Goal: Task Accomplishment & Management: Manage account settings

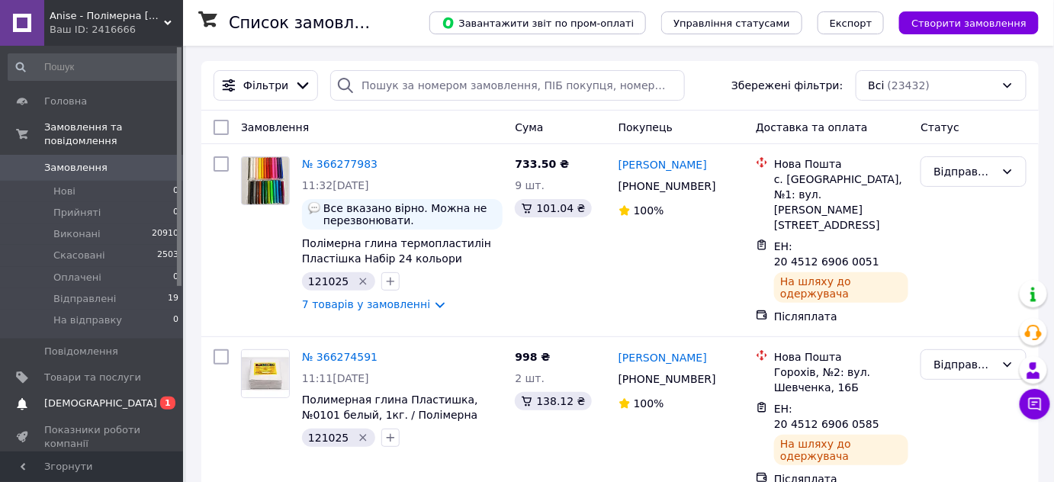
click at [69, 397] on span "[DEMOGRAPHIC_DATA]" at bounding box center [100, 404] width 113 height 14
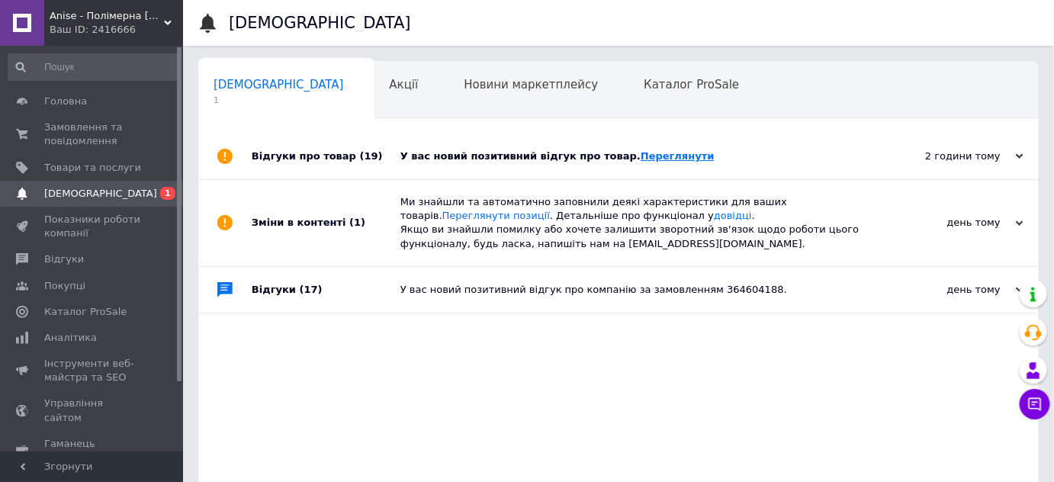
click at [653, 152] on link "Переглянути" at bounding box center [678, 155] width 74 height 11
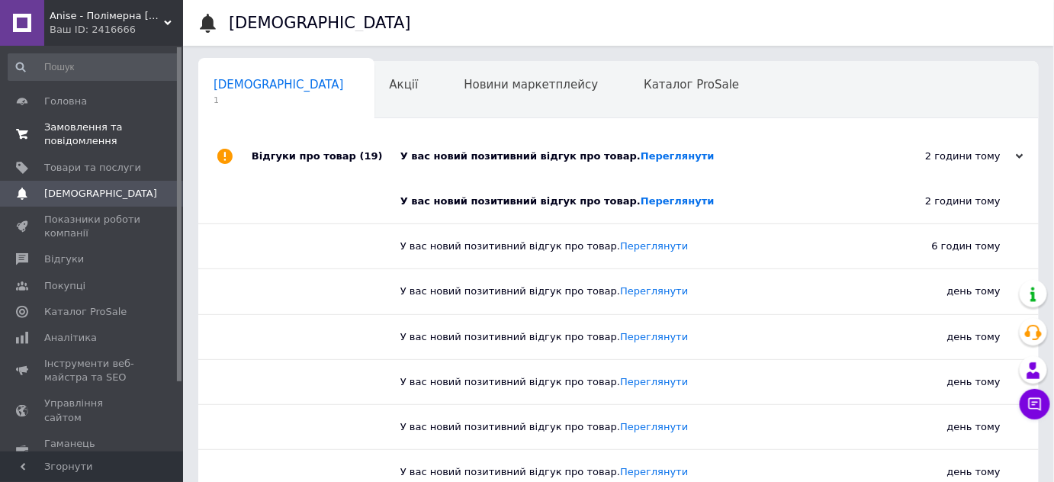
click at [48, 133] on span "Замовлення та повідомлення" at bounding box center [92, 133] width 97 height 27
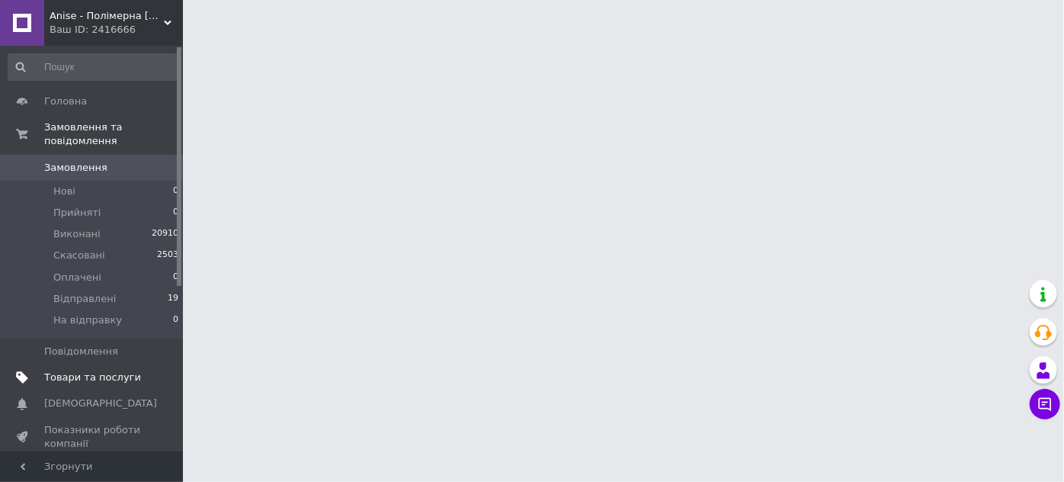
click at [104, 371] on span "Товари та послуги" at bounding box center [92, 378] width 97 height 14
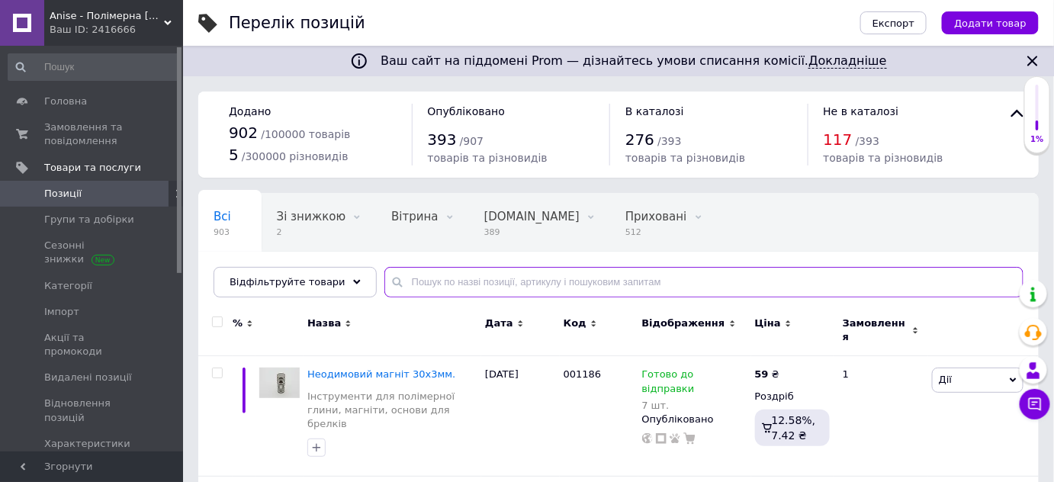
drag, startPoint x: 413, startPoint y: 269, endPoint x: 407, endPoint y: 286, distance: 17.8
click at [410, 278] on input "text" at bounding box center [703, 282] width 639 height 31
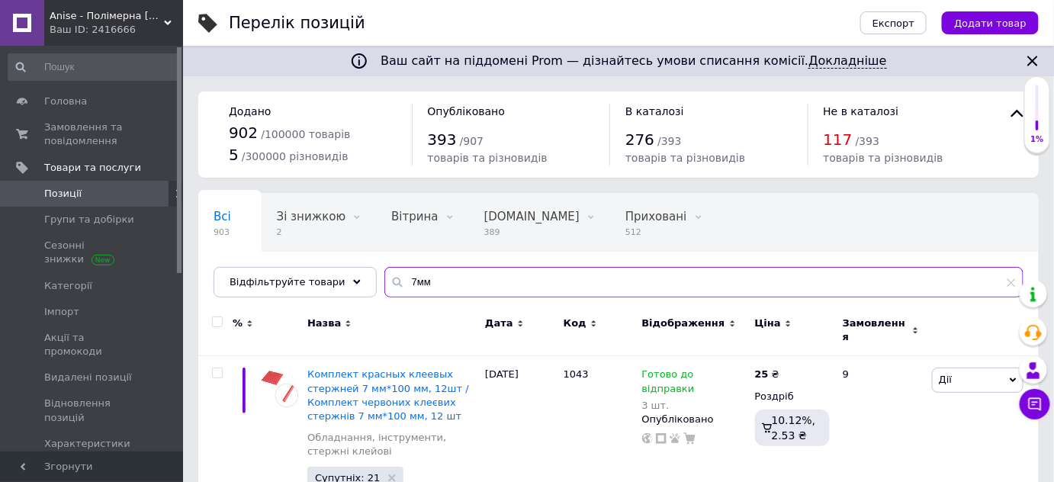
click at [425, 278] on input "7мм" at bounding box center [703, 282] width 639 height 31
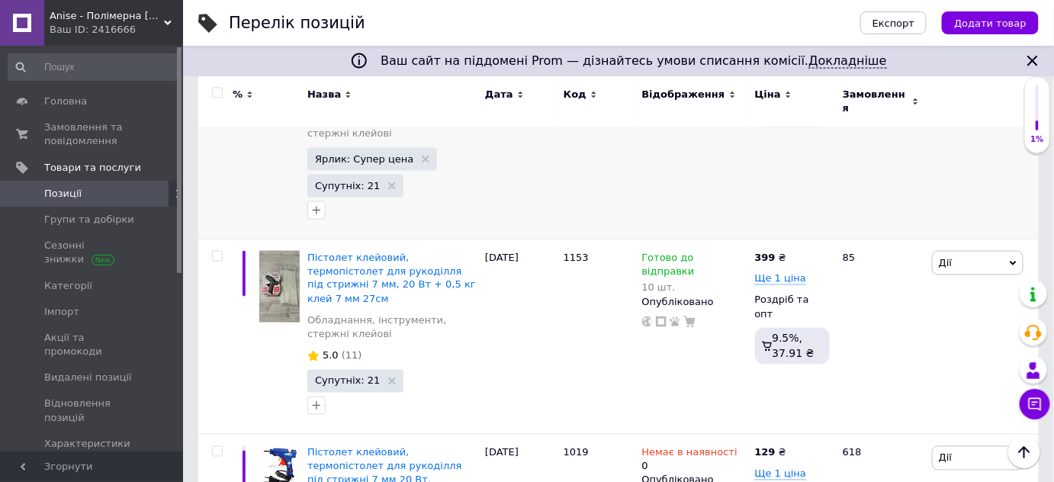
scroll to position [693, 0]
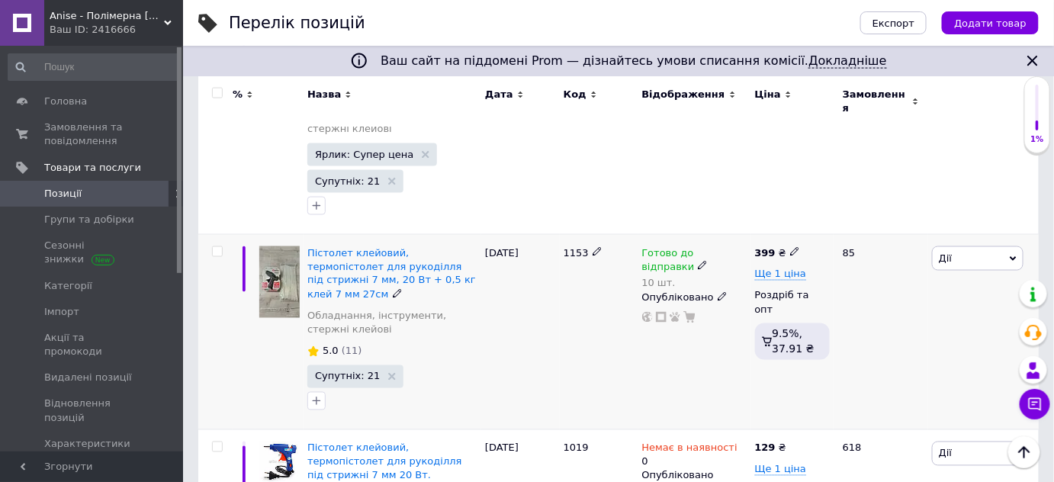
type input "7мм"
click at [695, 247] on span "Готово до відправки" at bounding box center [668, 262] width 53 height 30
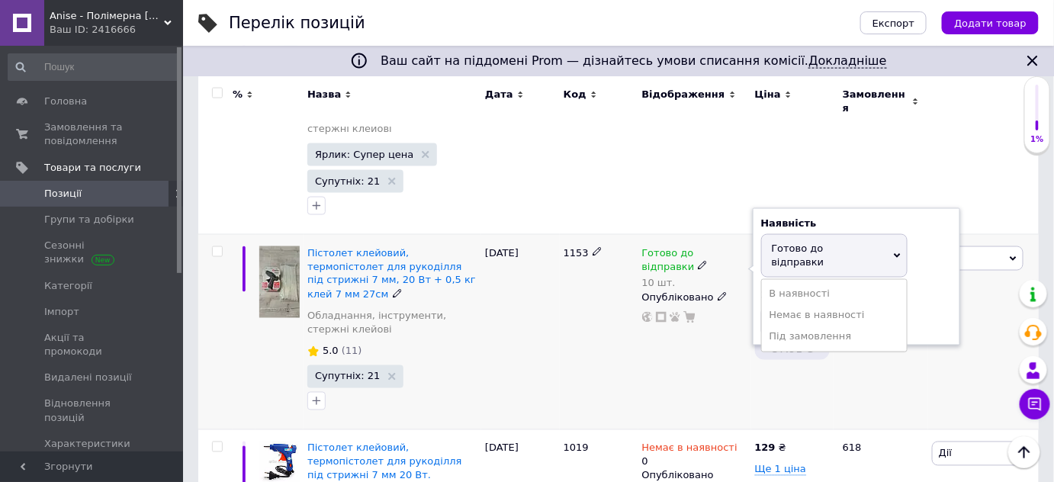
click at [809, 242] on span "Готово до відправки" at bounding box center [798, 254] width 53 height 25
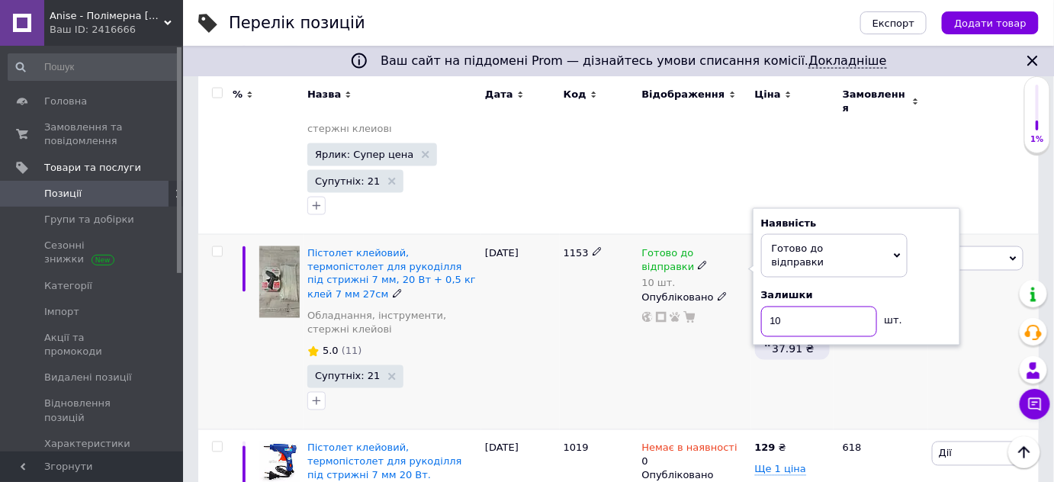
drag, startPoint x: 780, startPoint y: 265, endPoint x: 768, endPoint y: 262, distance: 12.6
click at [768, 307] on input "10" at bounding box center [819, 322] width 116 height 31
type input "9"
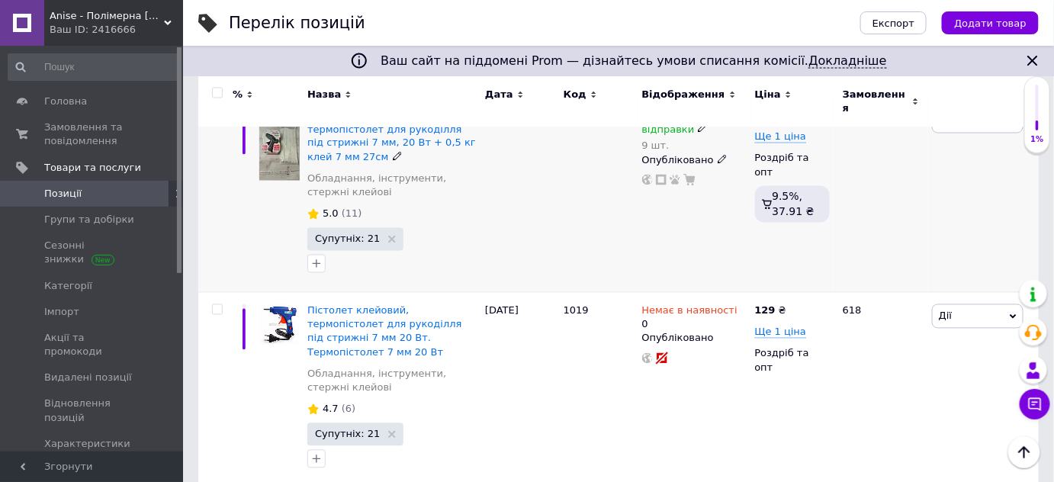
scroll to position [831, 0]
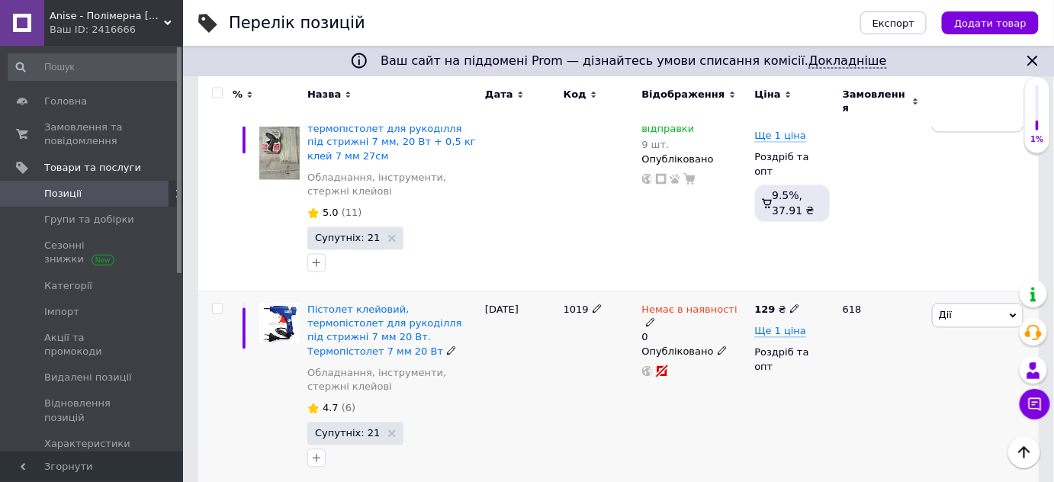
click at [655, 318] on icon at bounding box center [650, 322] width 9 height 9
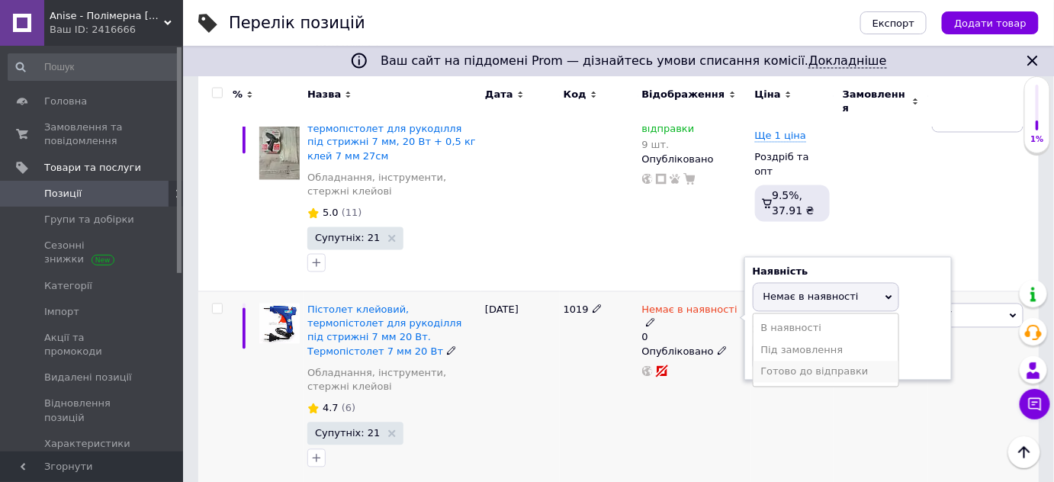
click at [782, 361] on li "Готово до відправки" at bounding box center [825, 371] width 145 height 21
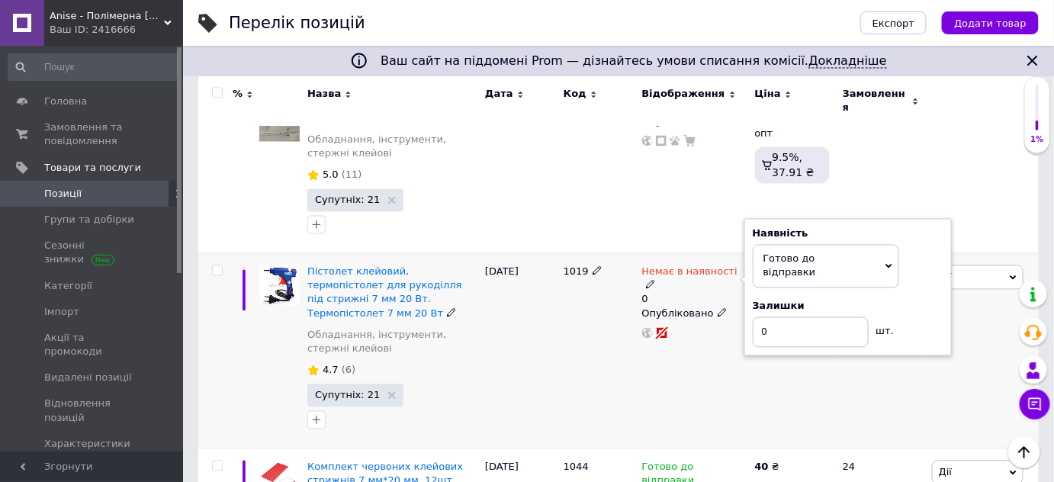
scroll to position [901, 0]
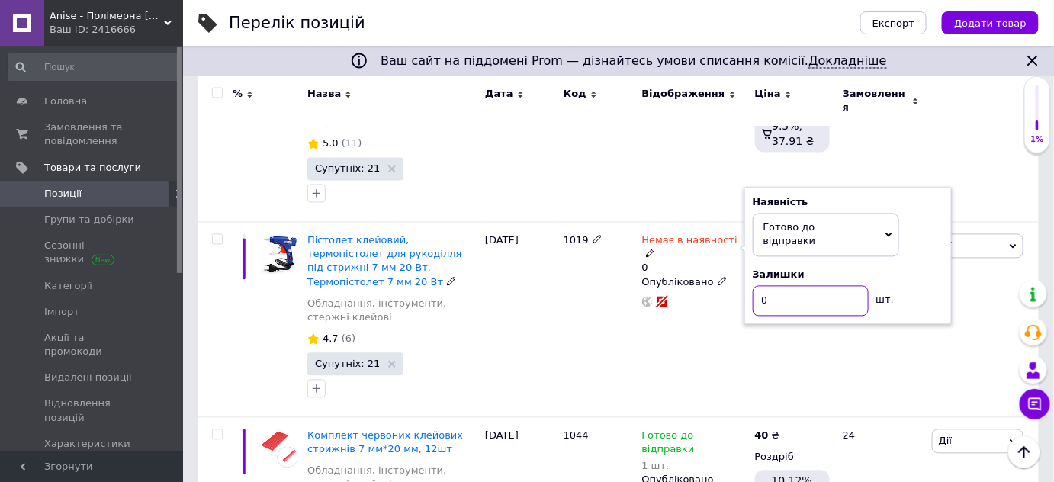
click at [761, 286] on input "0" at bounding box center [811, 301] width 116 height 31
type input "1"
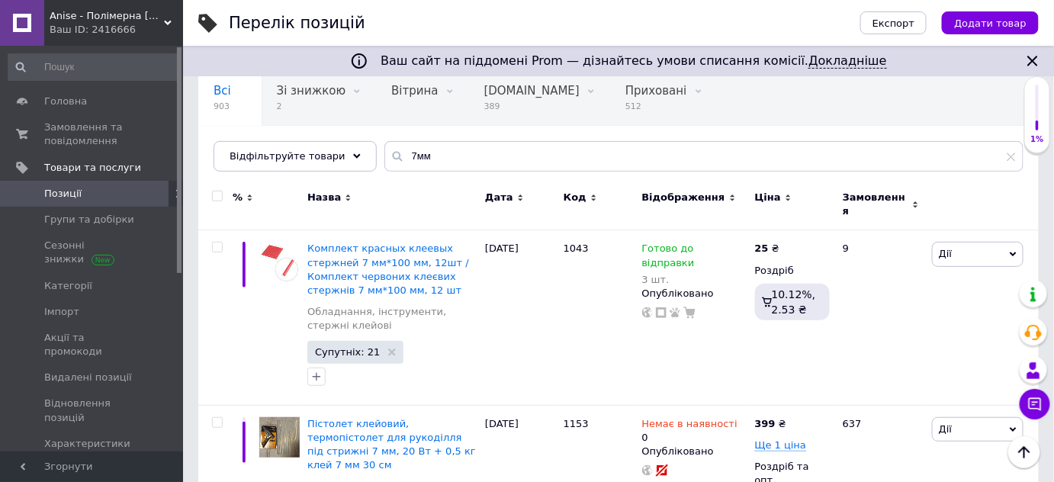
scroll to position [0, 0]
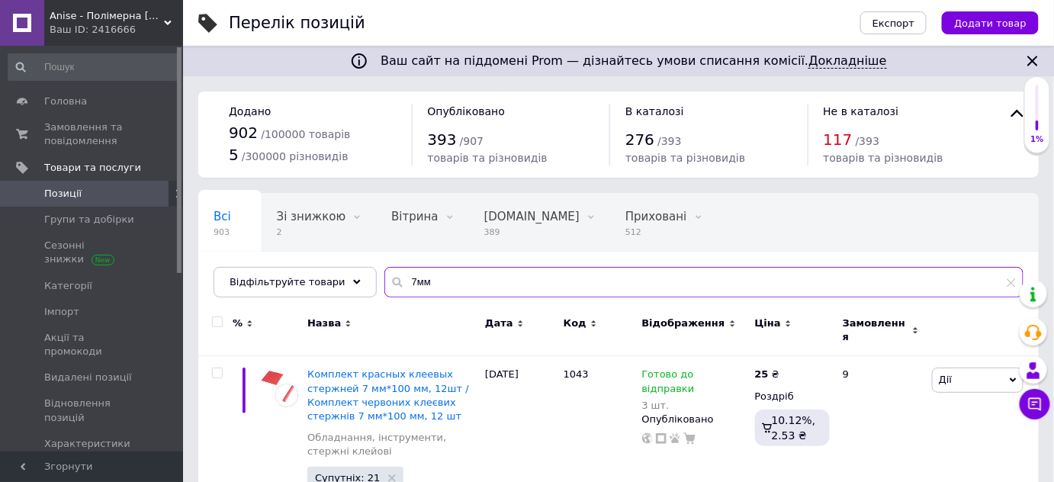
click at [458, 284] on input "7мм" at bounding box center [703, 282] width 639 height 31
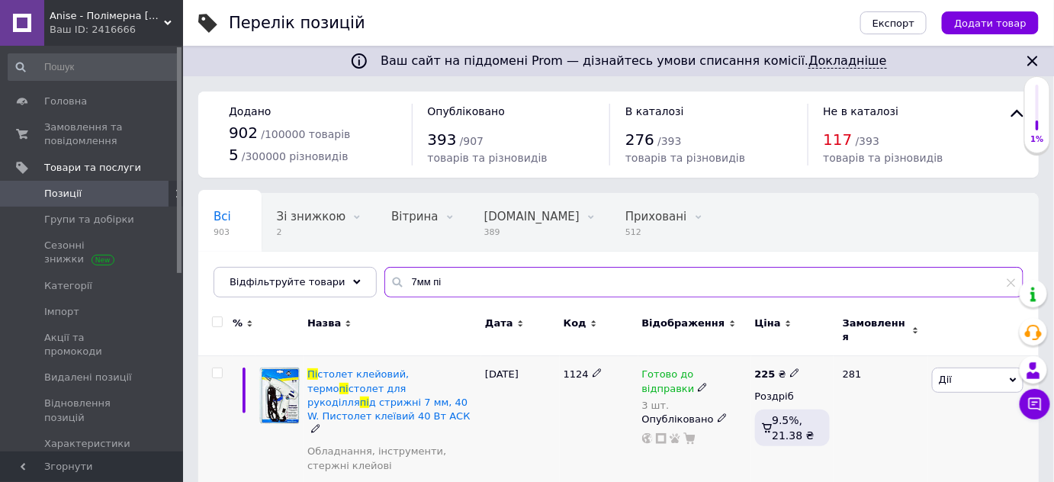
type input "7мм пі"
click at [695, 369] on span "Готово до відправки" at bounding box center [668, 383] width 53 height 30
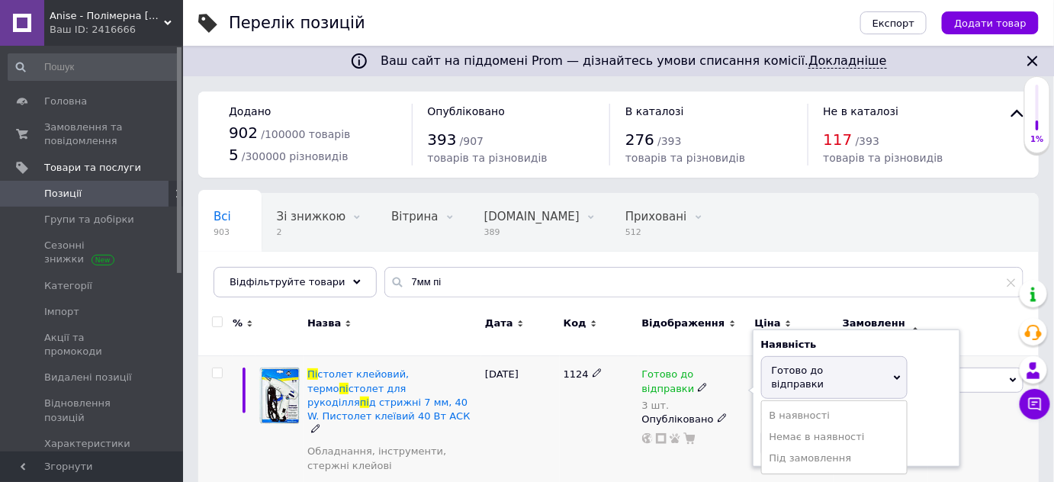
click at [815, 364] on span "Готово до відправки" at bounding box center [798, 376] width 53 height 25
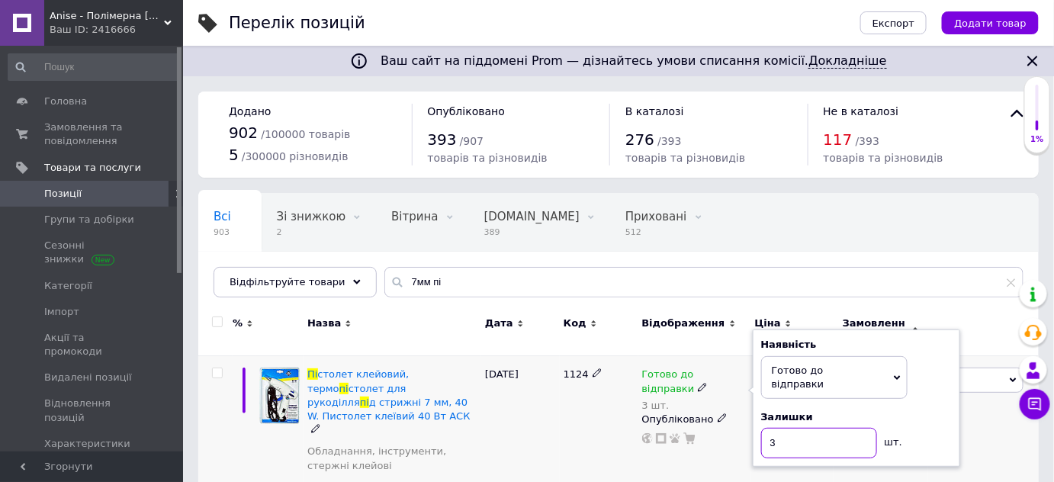
drag, startPoint x: 775, startPoint y: 411, endPoint x: 756, endPoint y: 413, distance: 18.4
click at [756, 413] on div "Наявність [PERSON_NAME] до відправки В наявності Немає в наявності Під замовлен…" at bounding box center [856, 397] width 207 height 137
type input "1"
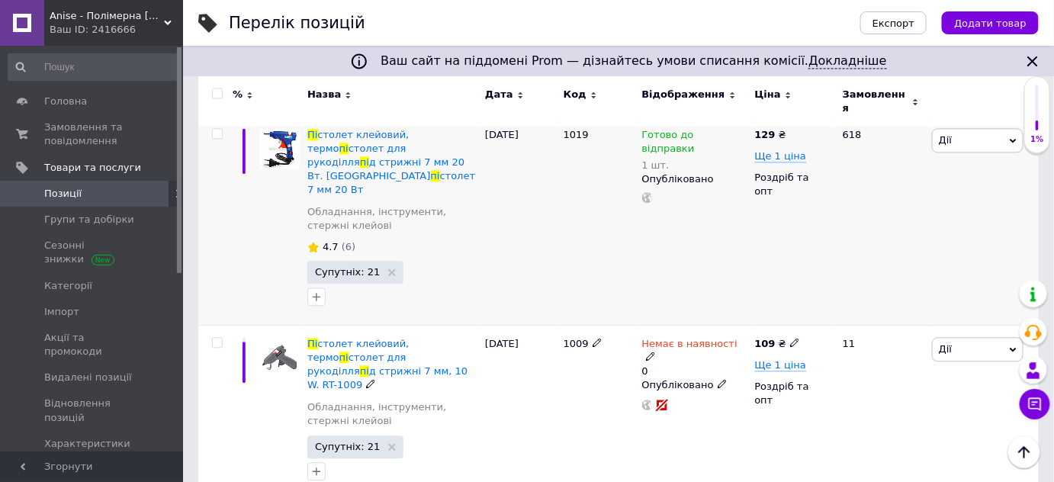
scroll to position [1039, 0]
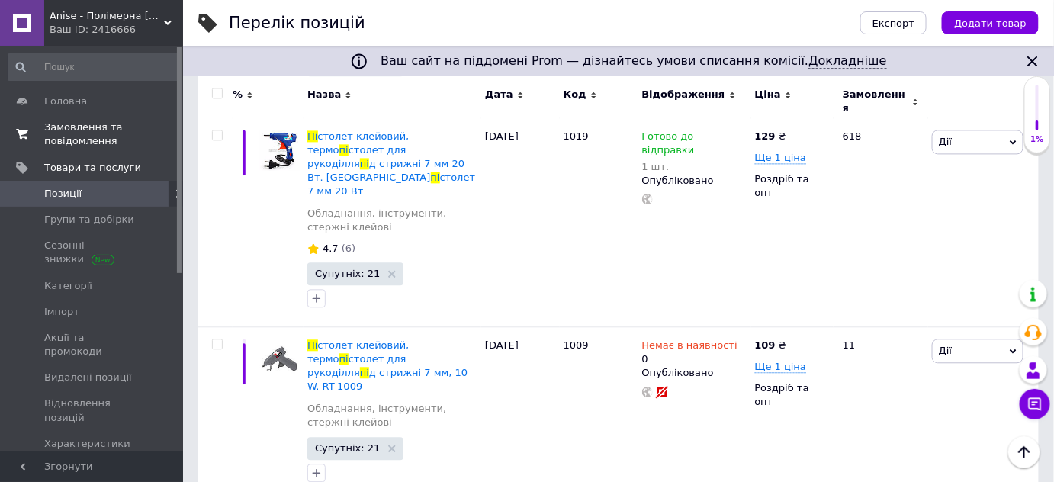
click at [60, 136] on span "Замовлення та повідомлення" at bounding box center [92, 133] width 97 height 27
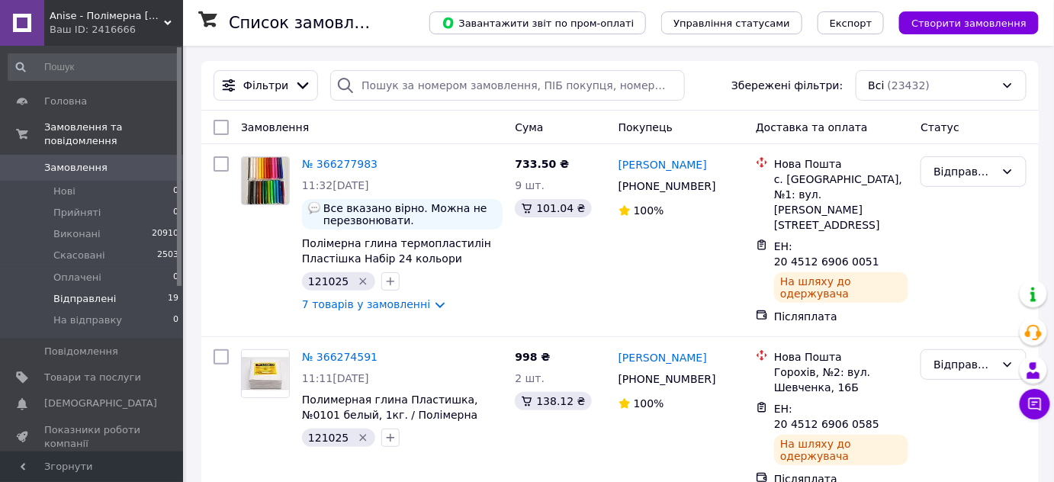
click at [94, 292] on span "Відправлені" at bounding box center [84, 299] width 63 height 14
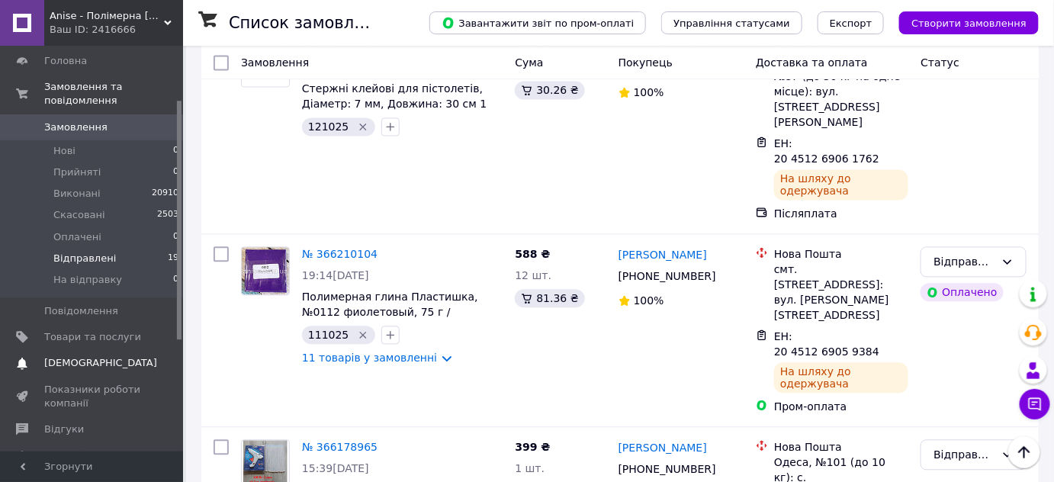
scroll to position [207, 0]
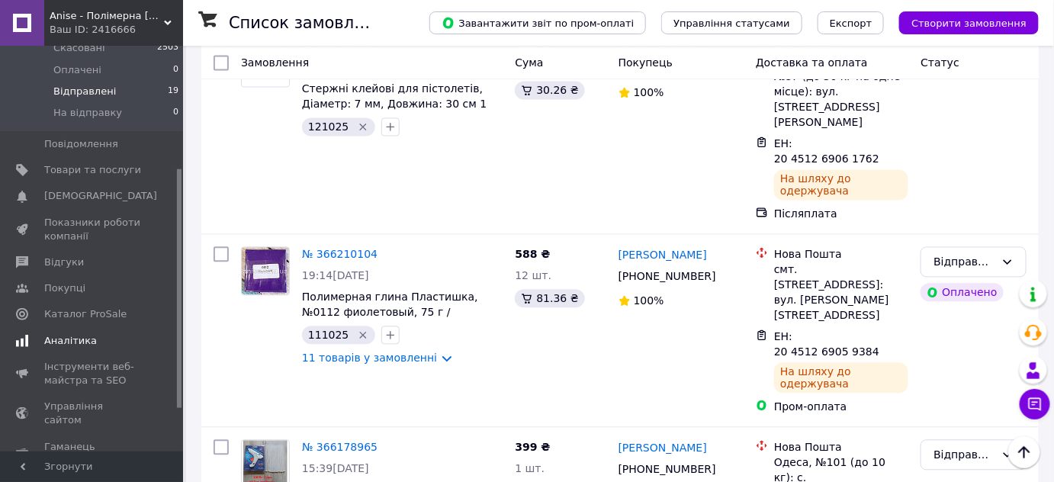
click at [65, 334] on span "Аналітика" at bounding box center [70, 341] width 53 height 14
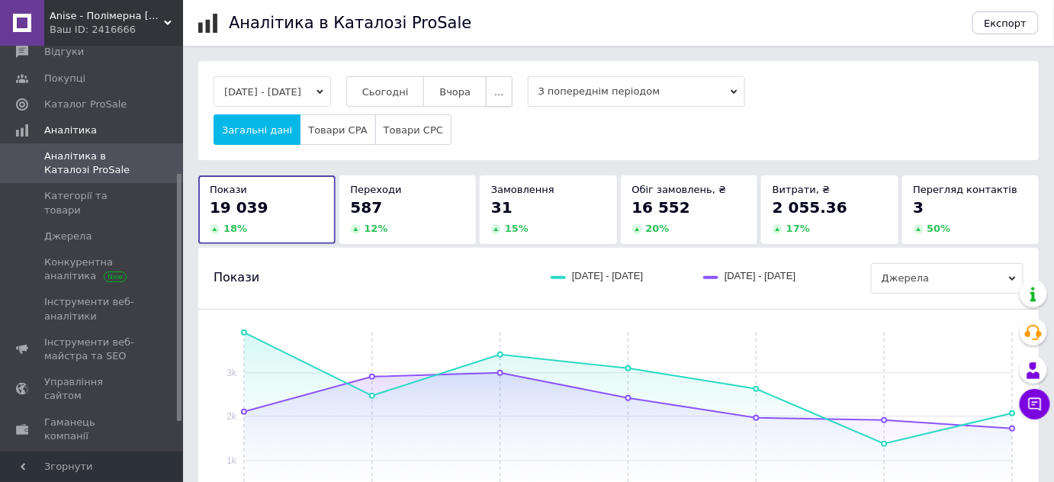
click at [503, 92] on span "..." at bounding box center [498, 91] width 9 height 11
click at [470, 210] on span "60 днів" at bounding box center [469, 210] width 37 height 11
